Goal: Transaction & Acquisition: Book appointment/travel/reservation

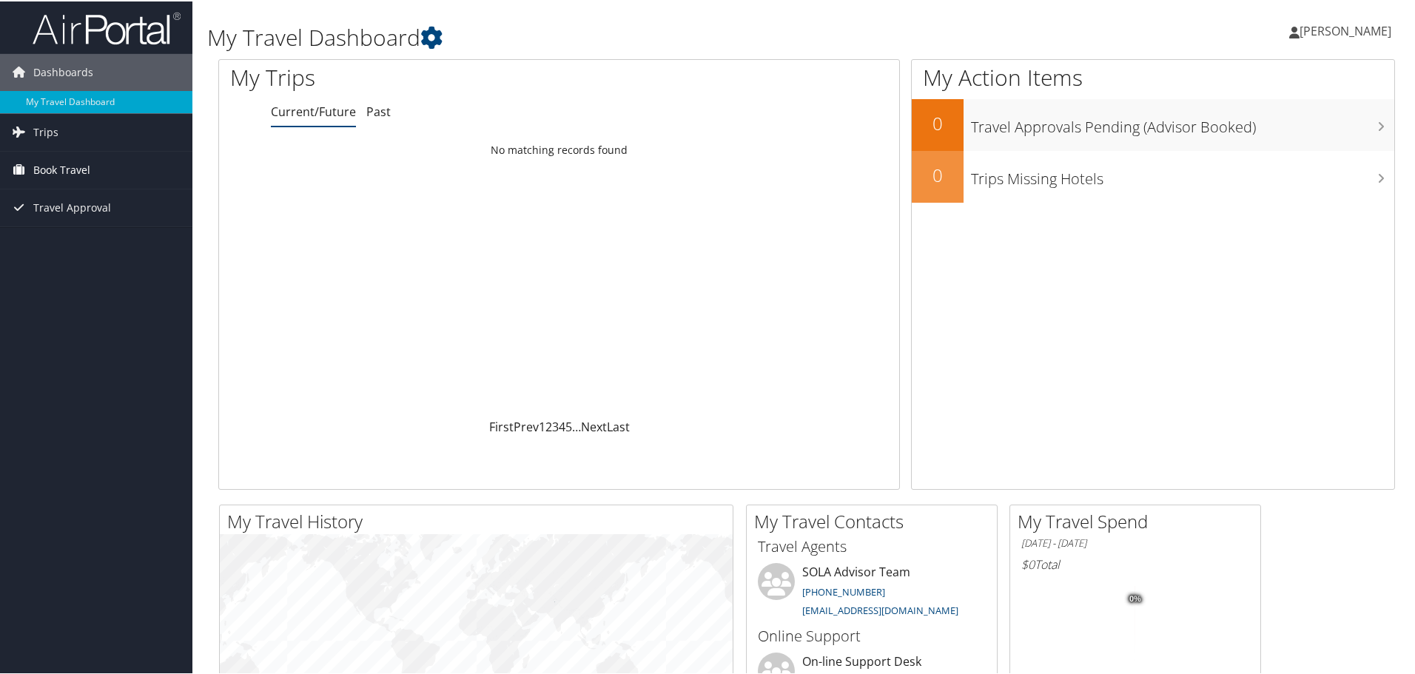
click at [60, 159] on span "Book Travel" at bounding box center [61, 168] width 57 height 37
click at [75, 221] on link "Book/Manage Online Trips" at bounding box center [96, 220] width 192 height 22
click at [54, 172] on span "Book Travel" at bounding box center [61, 168] width 57 height 37
click at [53, 219] on link "Book/Manage Online Trips" at bounding box center [96, 220] width 192 height 22
